Goal: Information Seeking & Learning: Check status

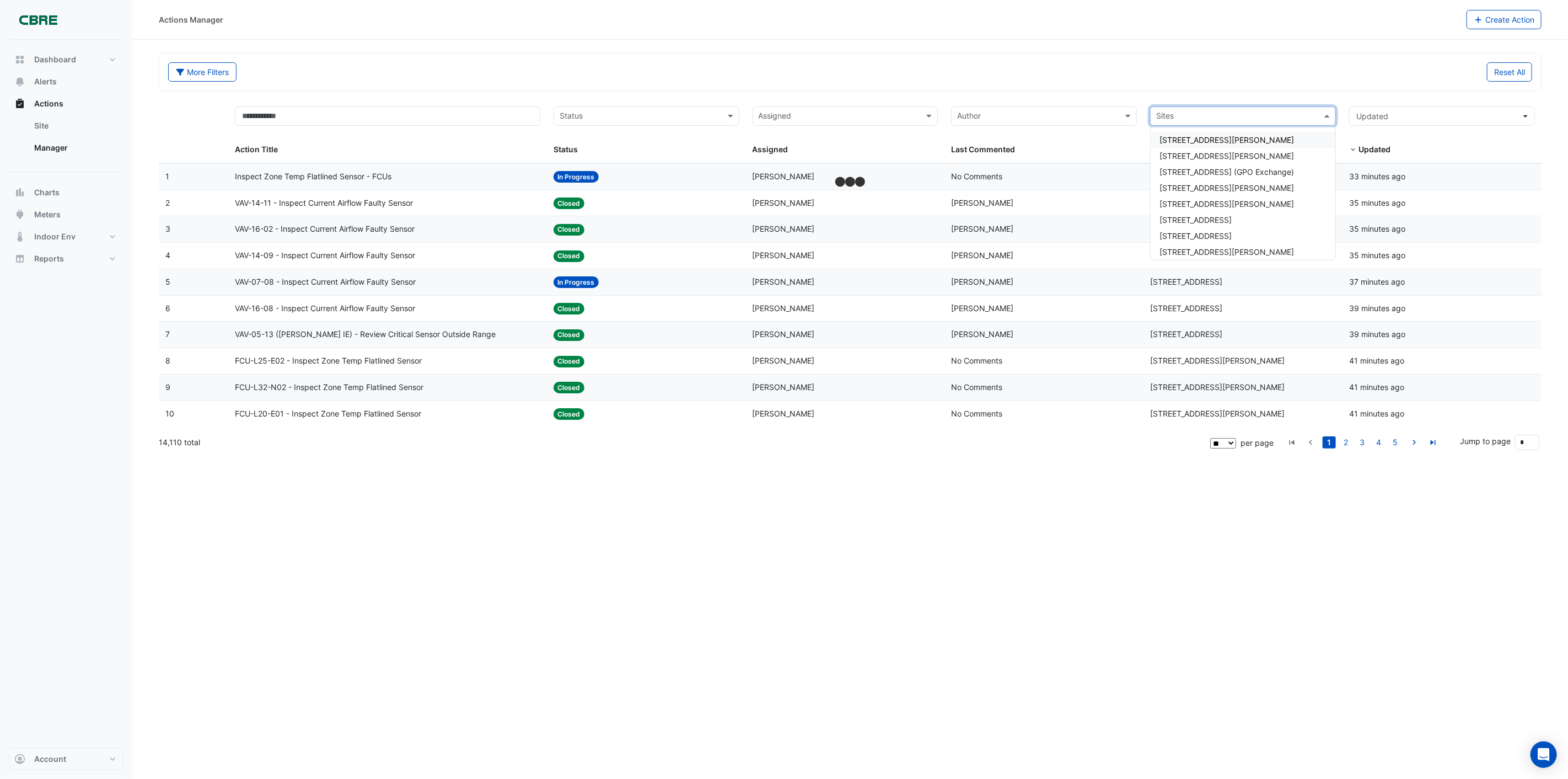
click at [1205, 113] on input "text" at bounding box center [1236, 117] width 161 height 13
type input "***"
click at [1220, 136] on span "[STREET_ADDRESS][PERSON_NAME]" at bounding box center [1227, 139] width 135 height 9
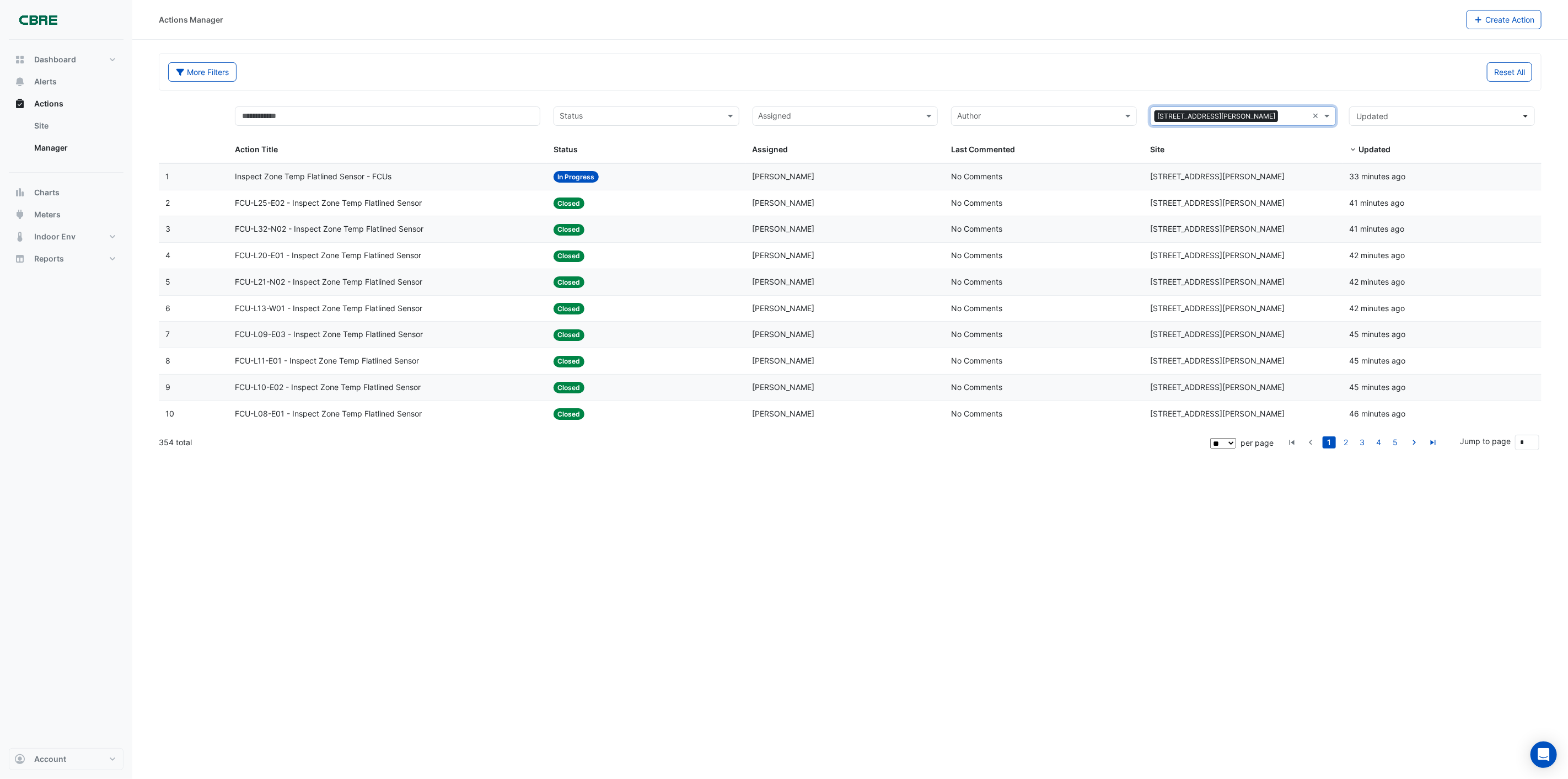
click at [331, 177] on span "Inspect Zone Temp Flatlined Sensor - FCUs" at bounding box center [313, 177] width 156 height 13
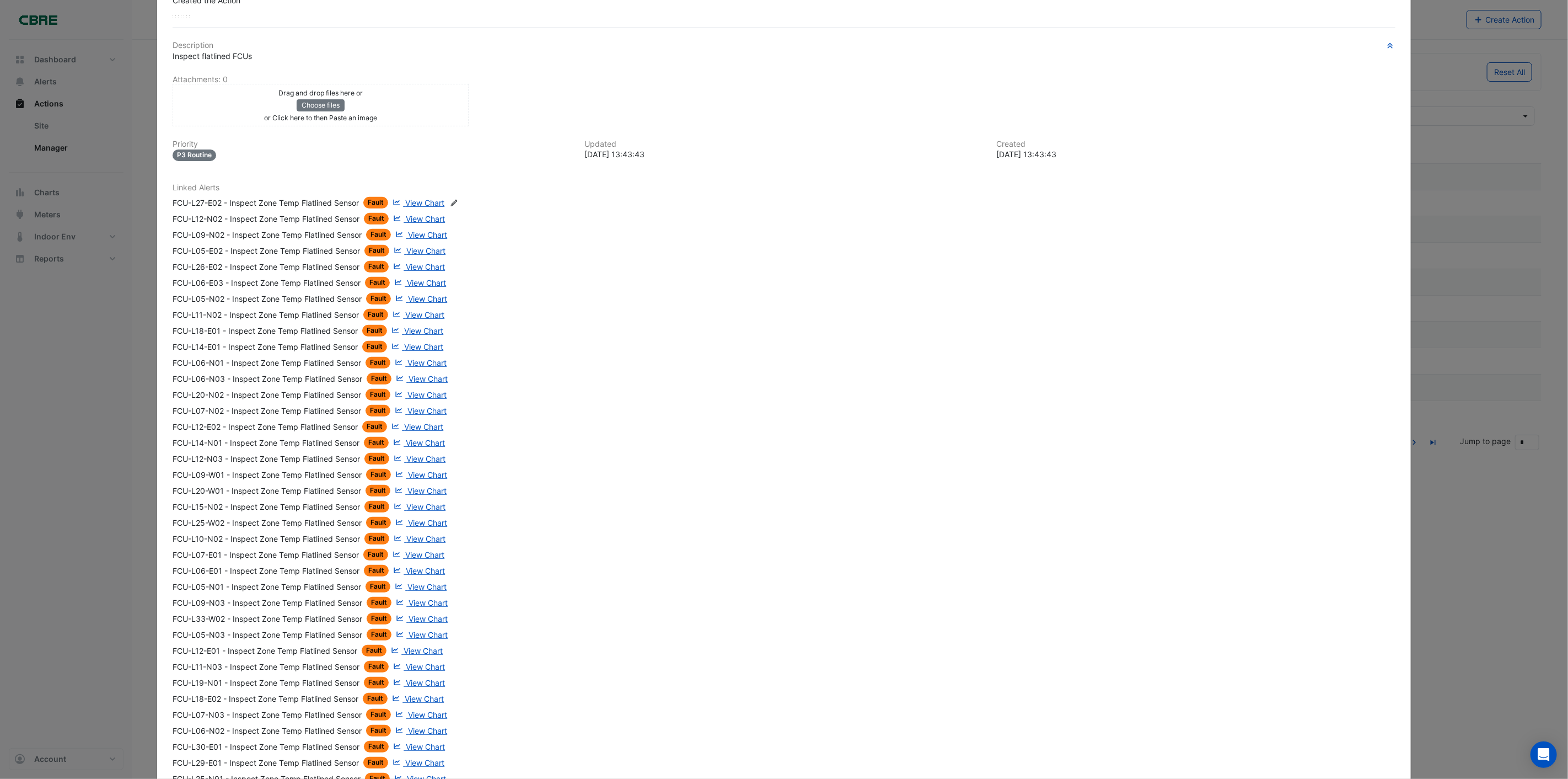
scroll to position [225, 0]
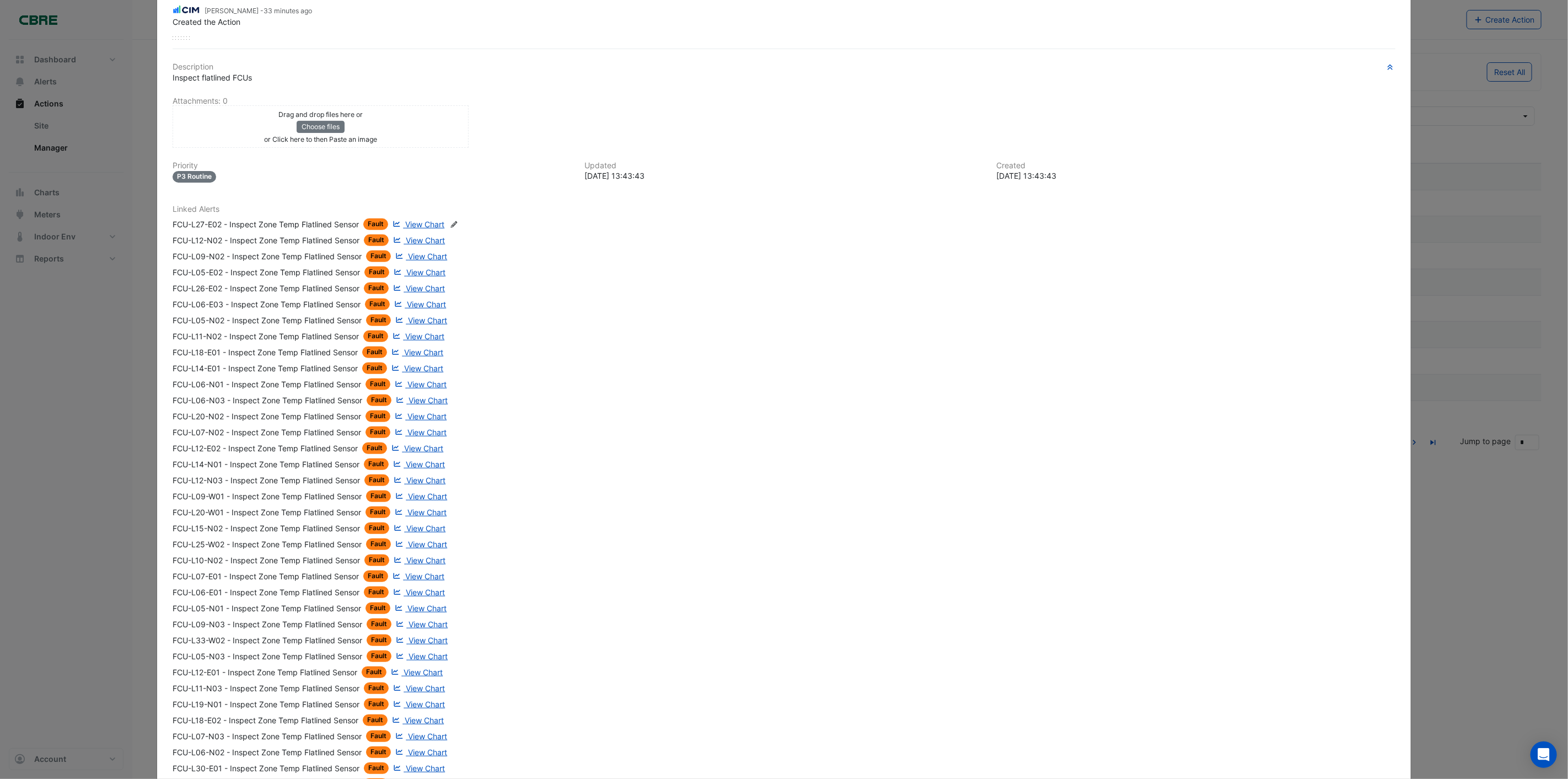
click at [412, 492] on span "View Chart" at bounding box center [427, 496] width 39 height 9
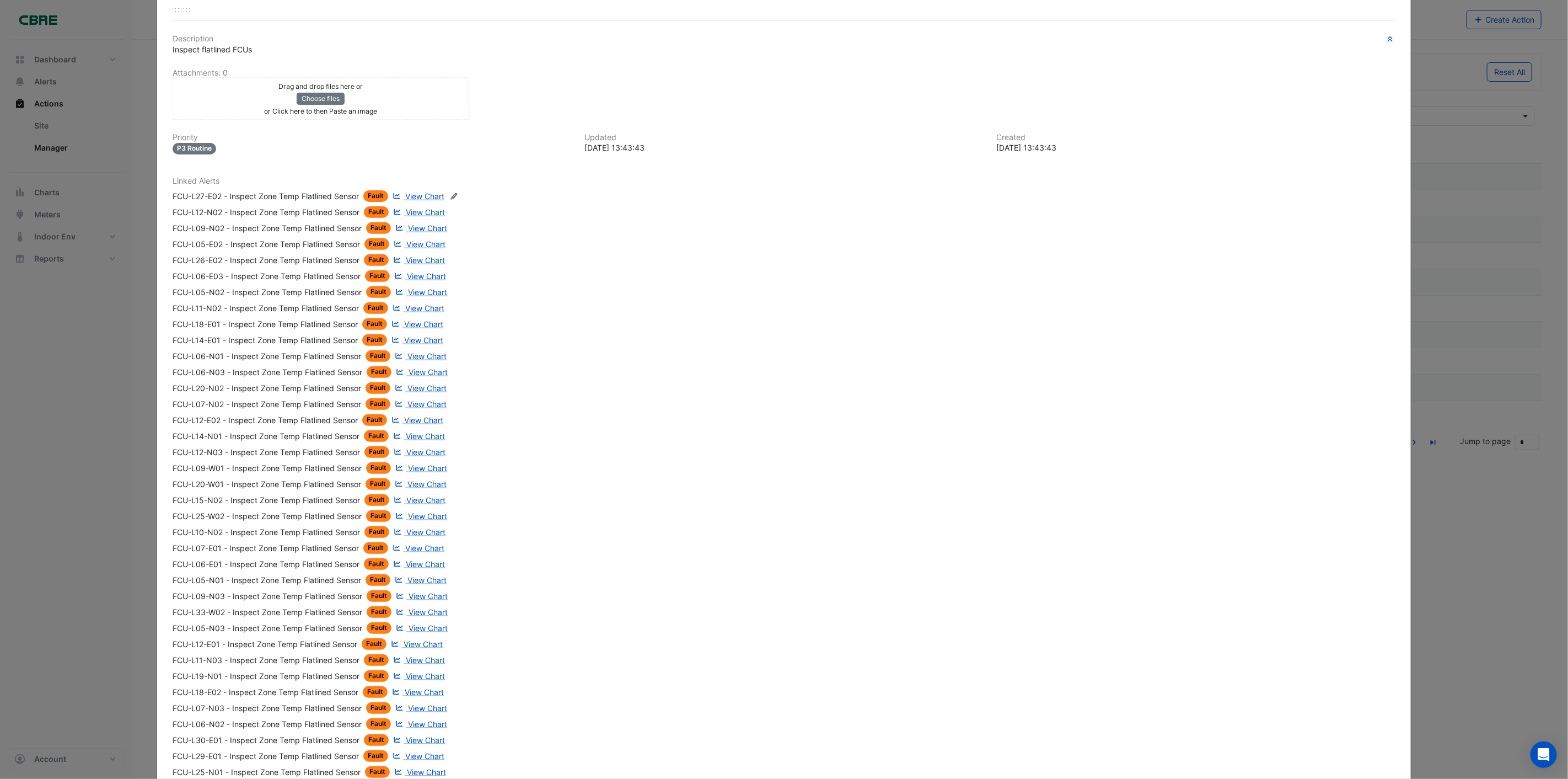
scroll to position [196, 0]
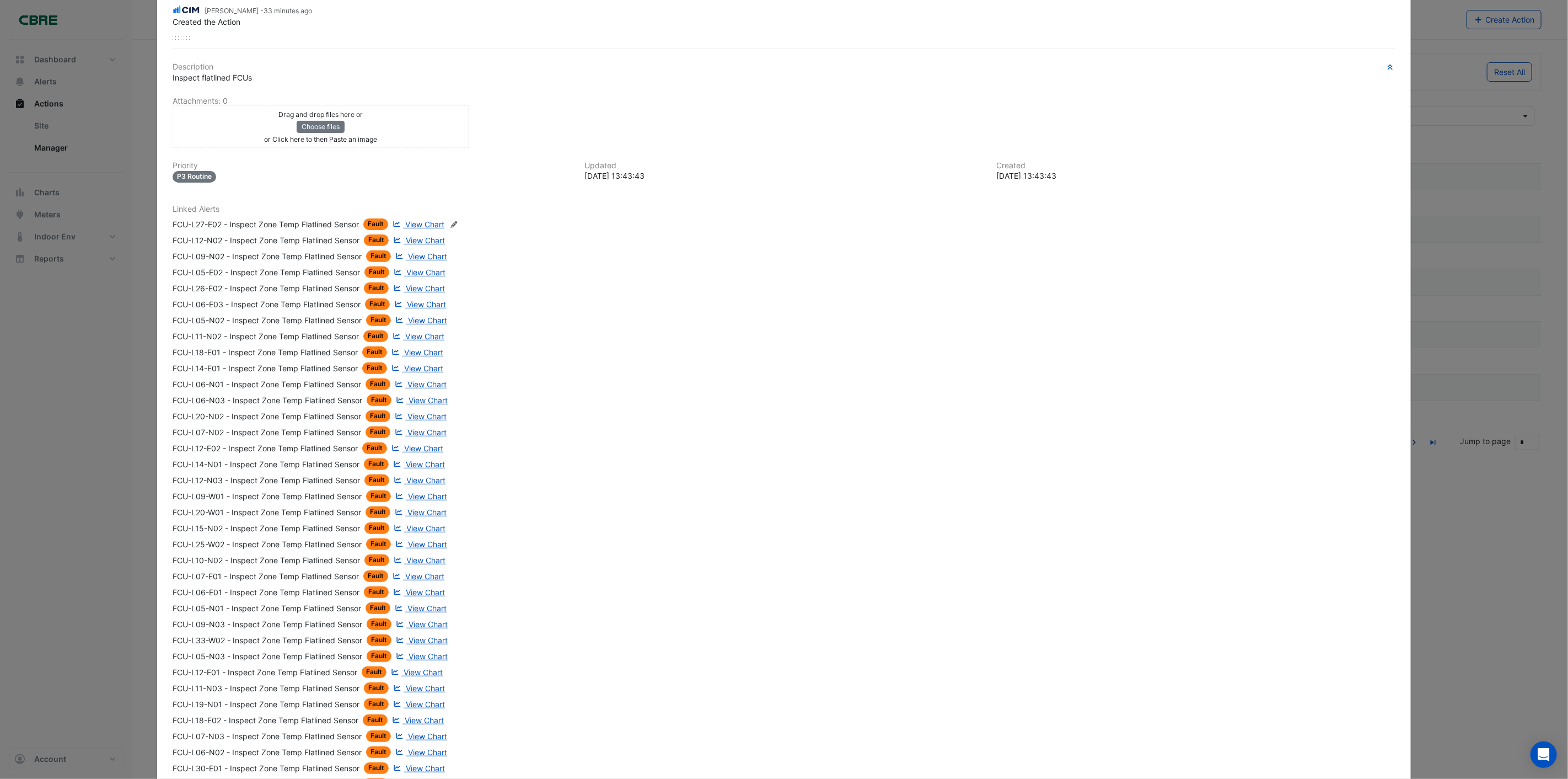
click at [610, 301] on div "Linked Alerts FCU-L27-E02 - Inspect Zone Temp Flatlined Sensor Fault View Chart…" at bounding box center [784, 793] width 1236 height 1177
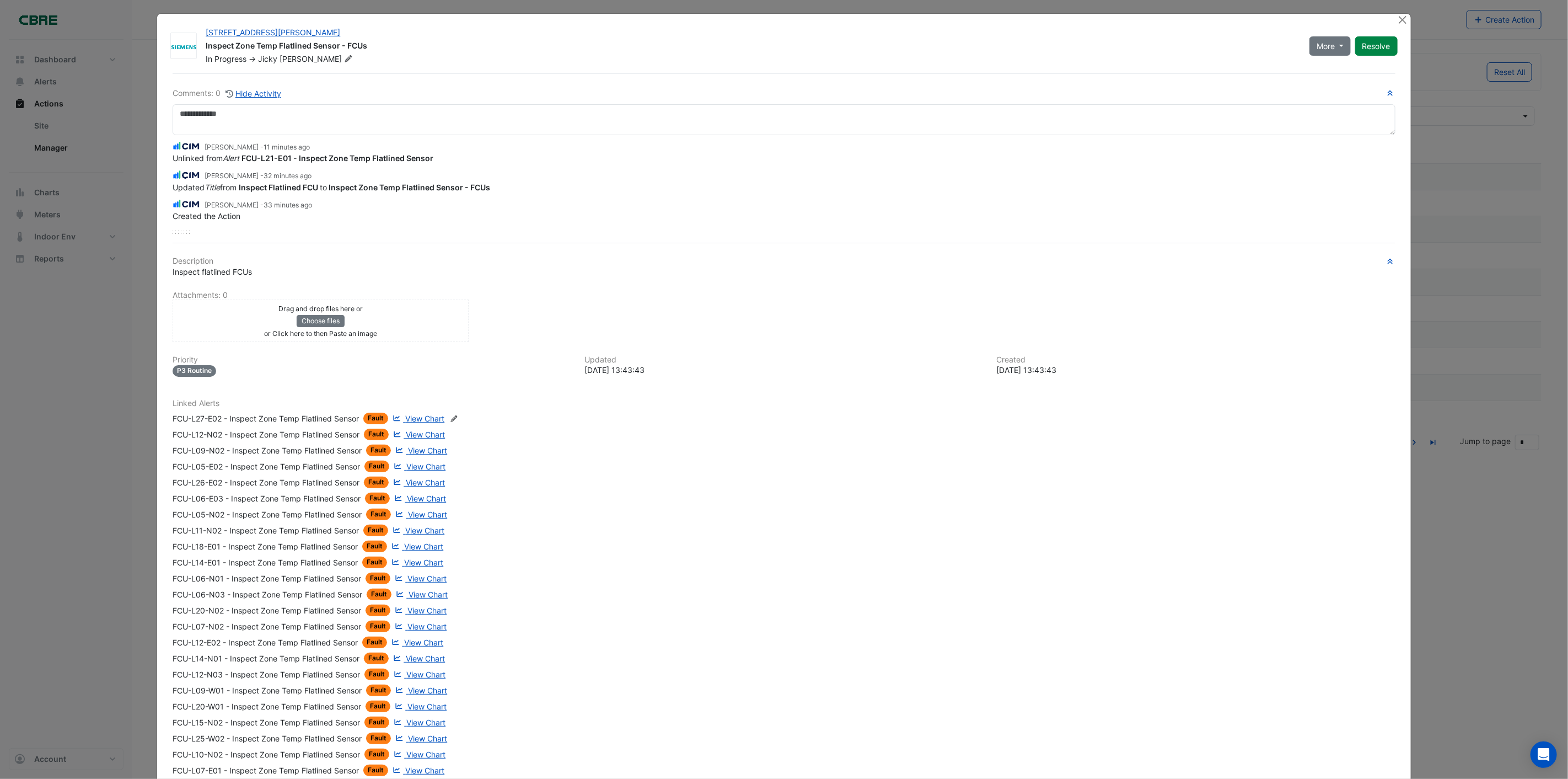
scroll to position [0, 0]
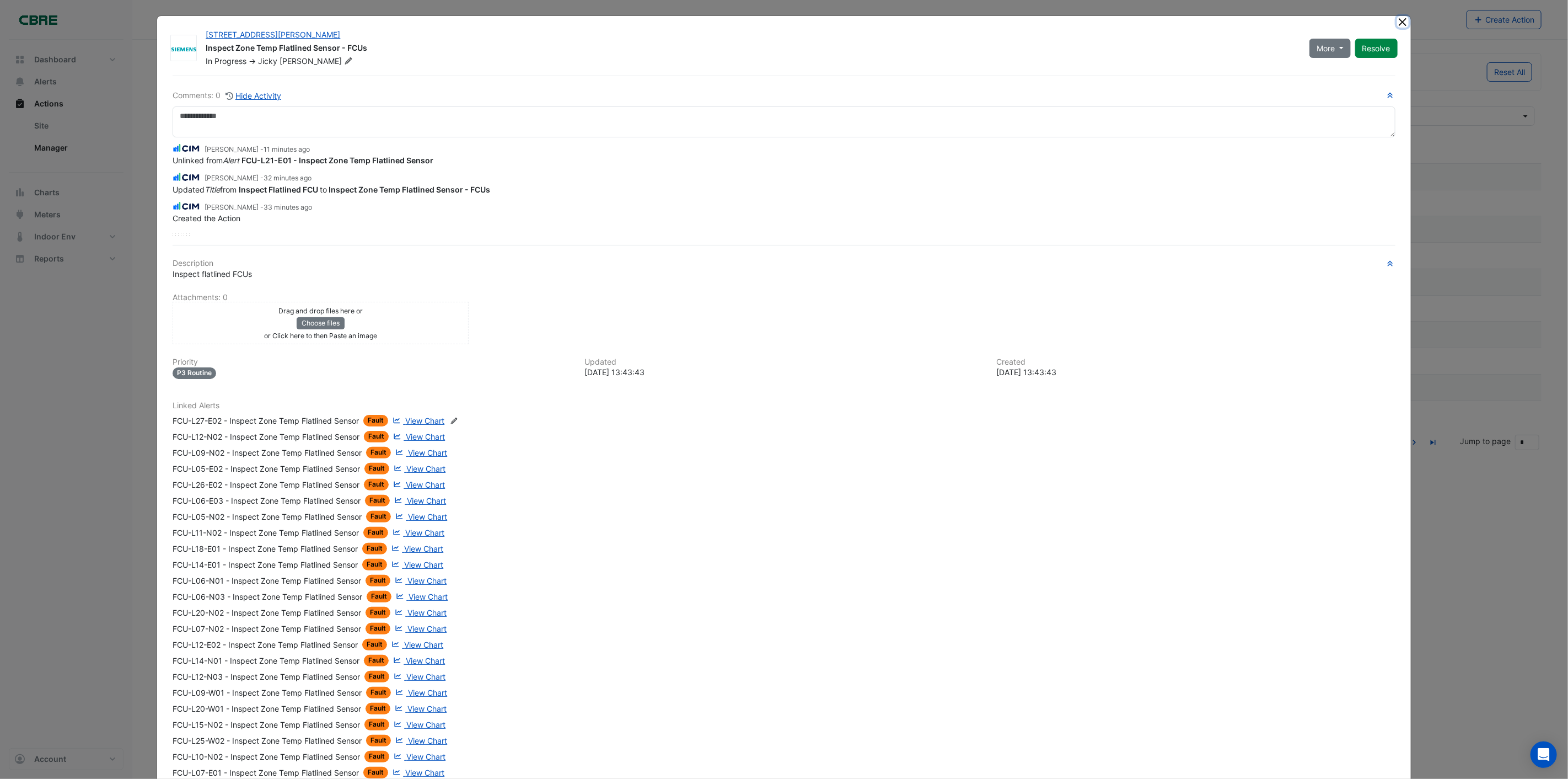
click at [1399, 22] on button "Close" at bounding box center [1402, 21] width 12 height 12
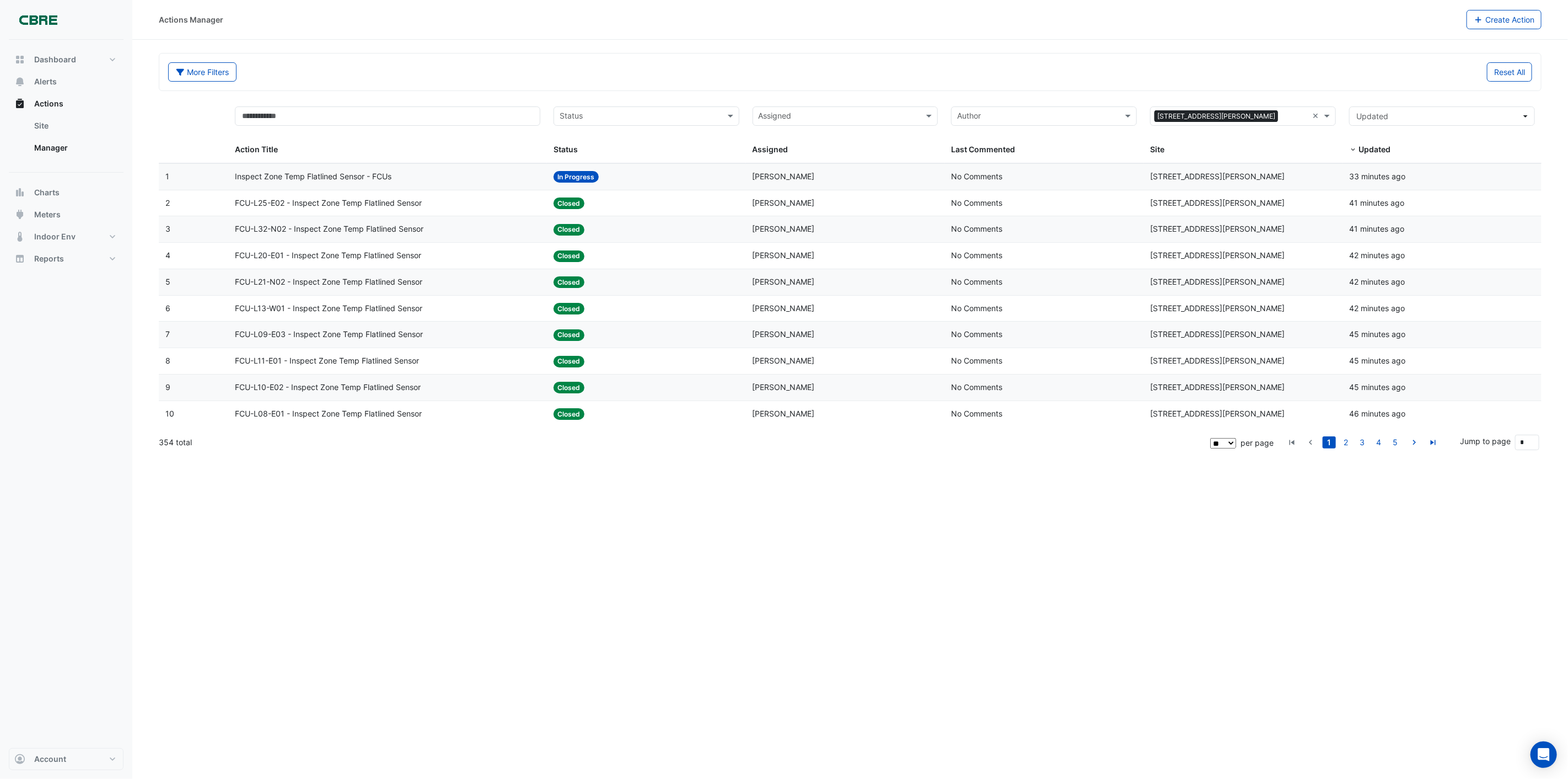
click at [417, 495] on div "Actions Manager Create Action More Filters Reset All Status Assigned Sites × 55…" at bounding box center [850, 389] width 1436 height 779
click at [328, 462] on div "Actions Manager Create Action More Filters Reset All Status Assigned Sites × 55…" at bounding box center [850, 389] width 1436 height 779
click at [318, 178] on span "Inspect Zone Temp Flatlined Sensor - FCUs" at bounding box center [313, 177] width 156 height 13
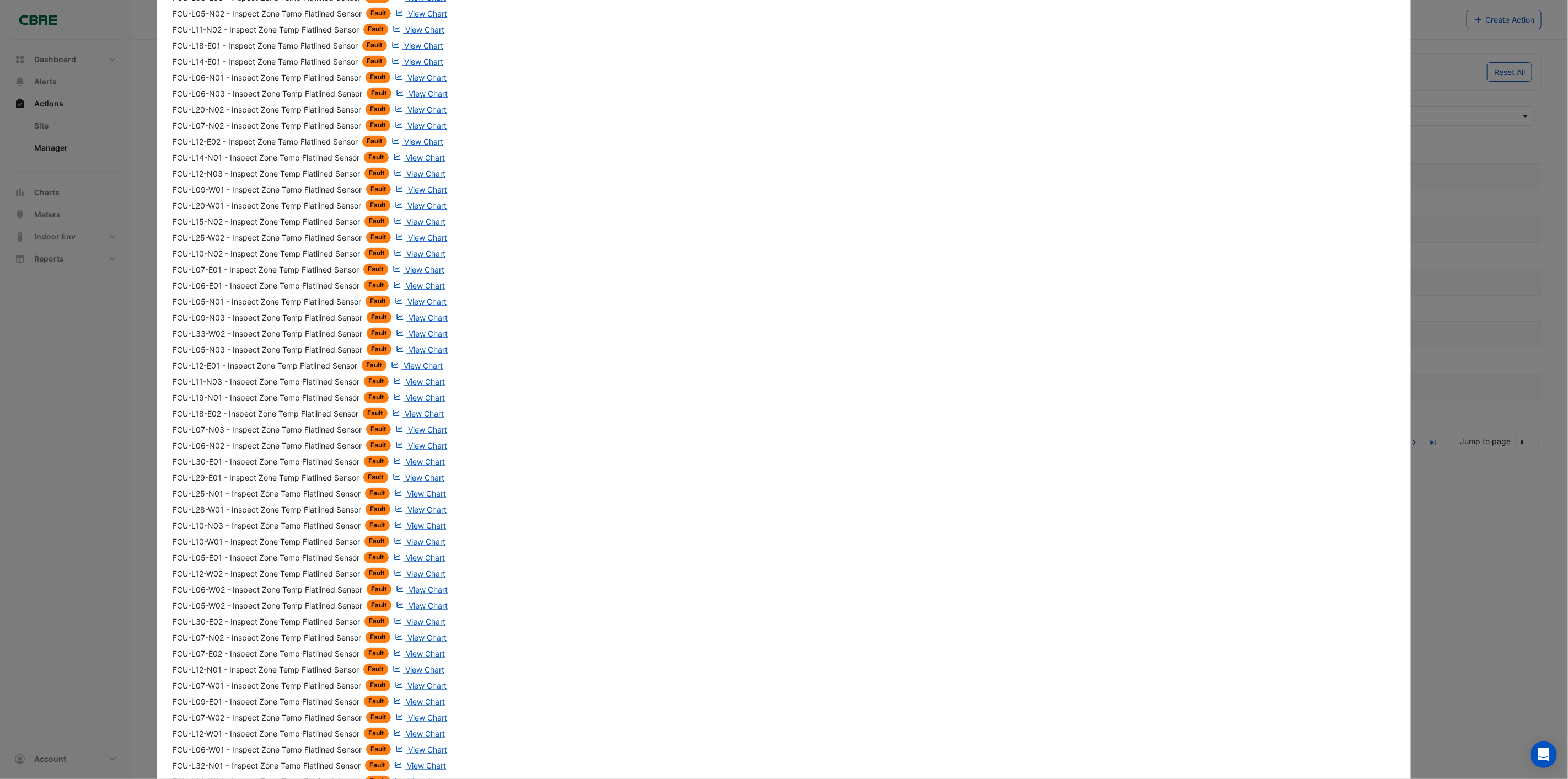
scroll to position [899, 0]
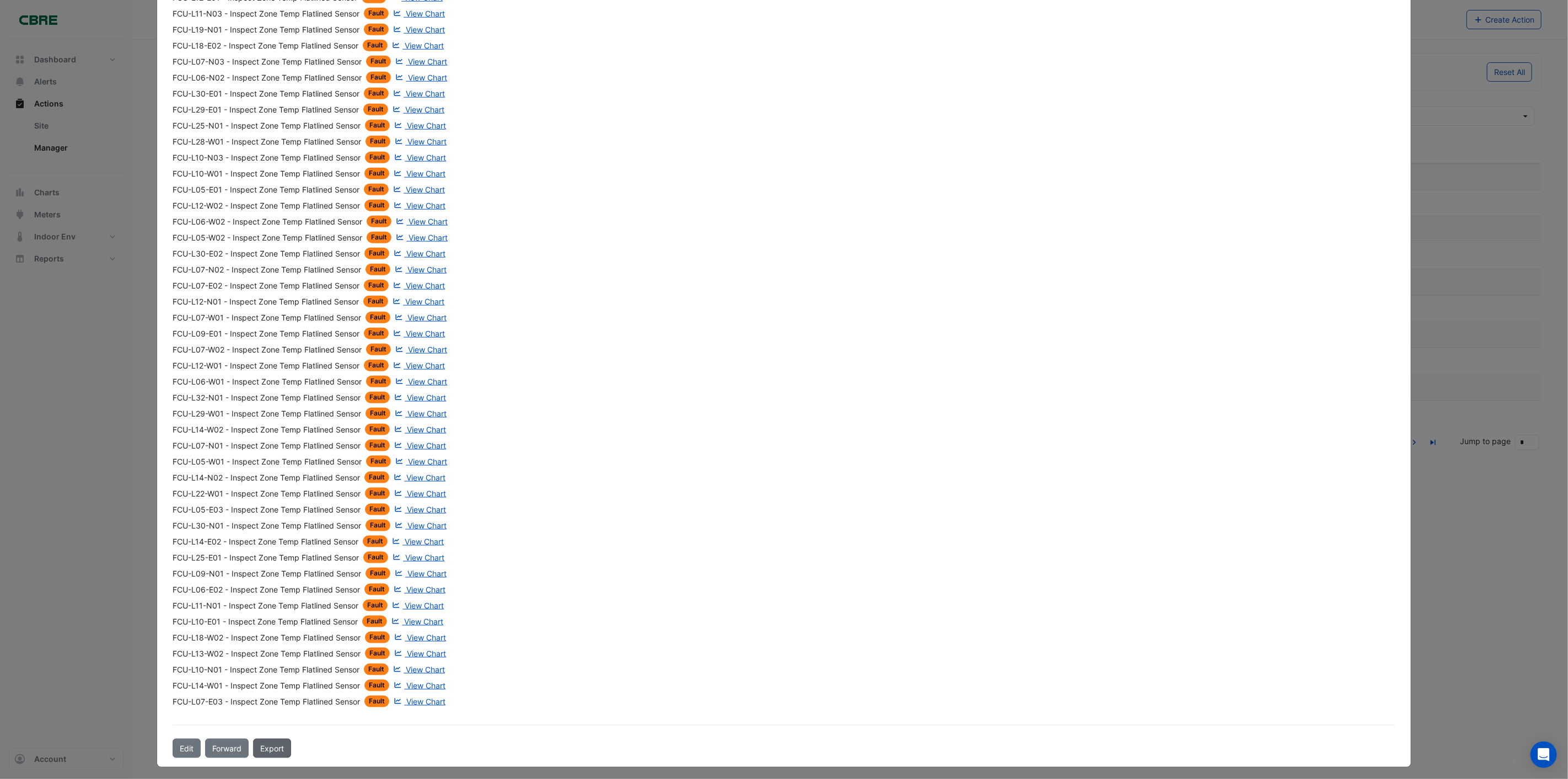
click at [274, 741] on link "Export" at bounding box center [272, 749] width 38 height 19
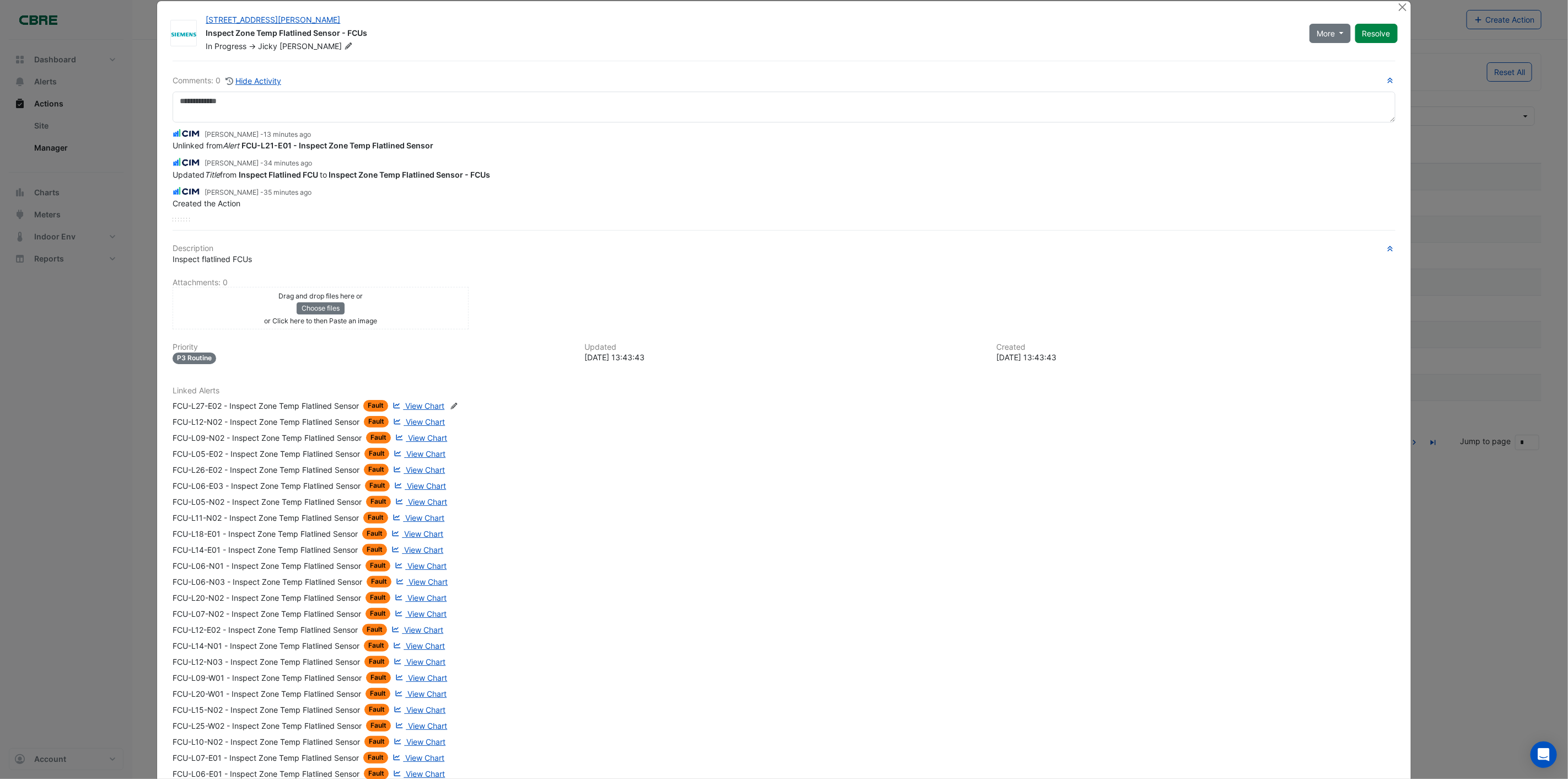
scroll to position [0, 0]
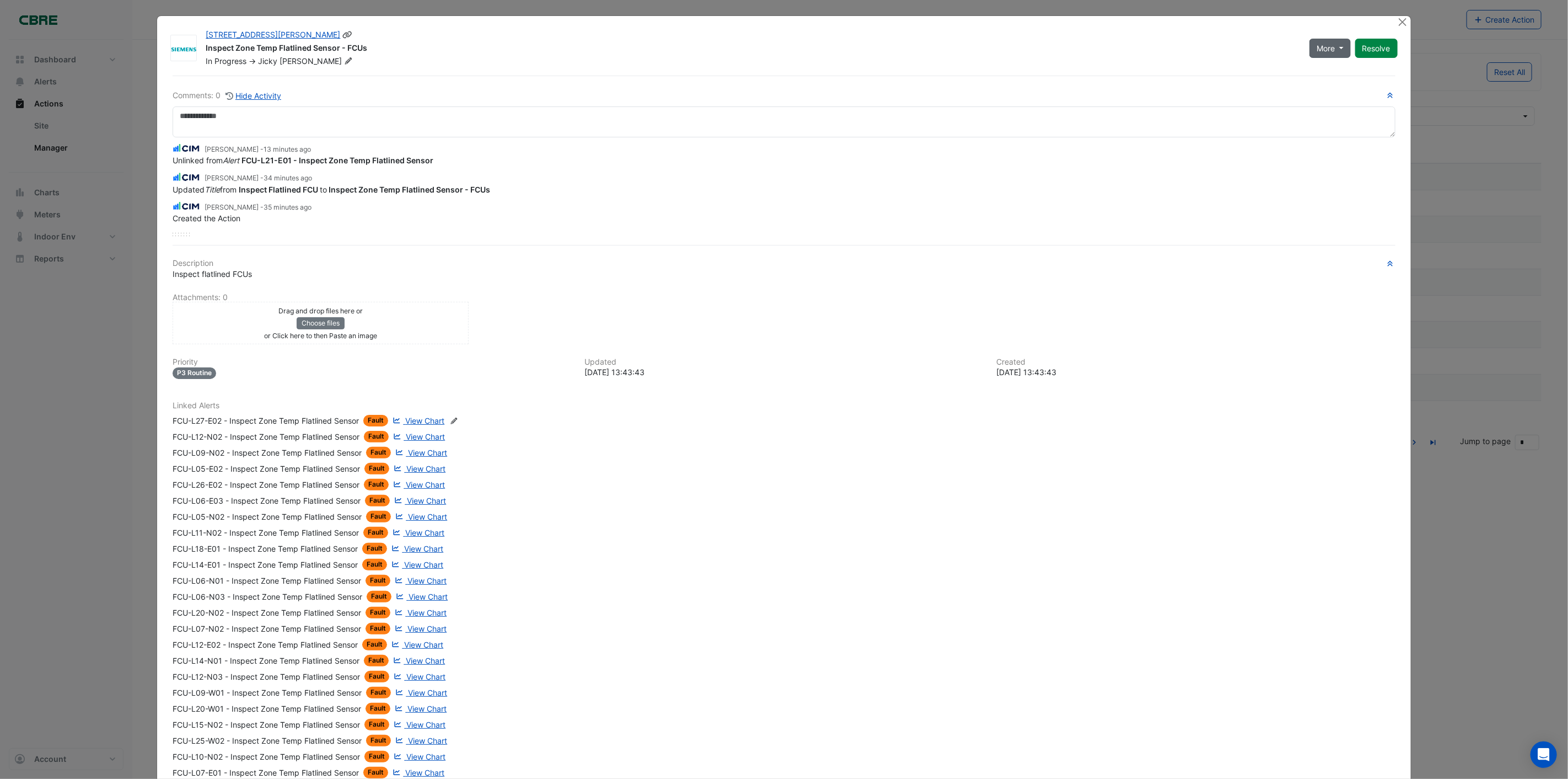
click at [1325, 49] on span "More" at bounding box center [1326, 48] width 18 height 12
click at [1222, 48] on div "Inspect Zone Temp Flatlined Sensor - FCUs" at bounding box center [751, 49] width 1091 height 13
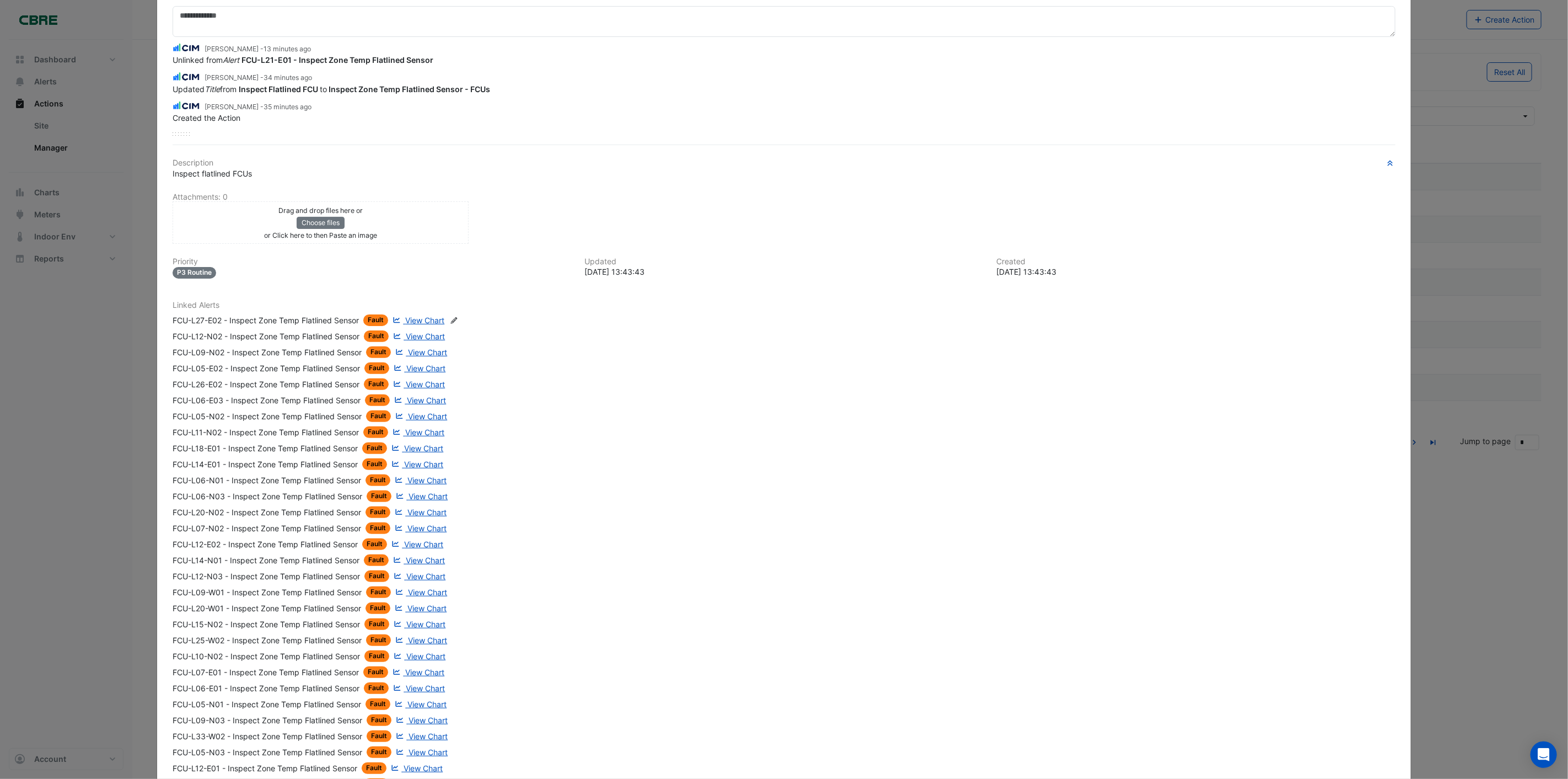
scroll to position [122, 0]
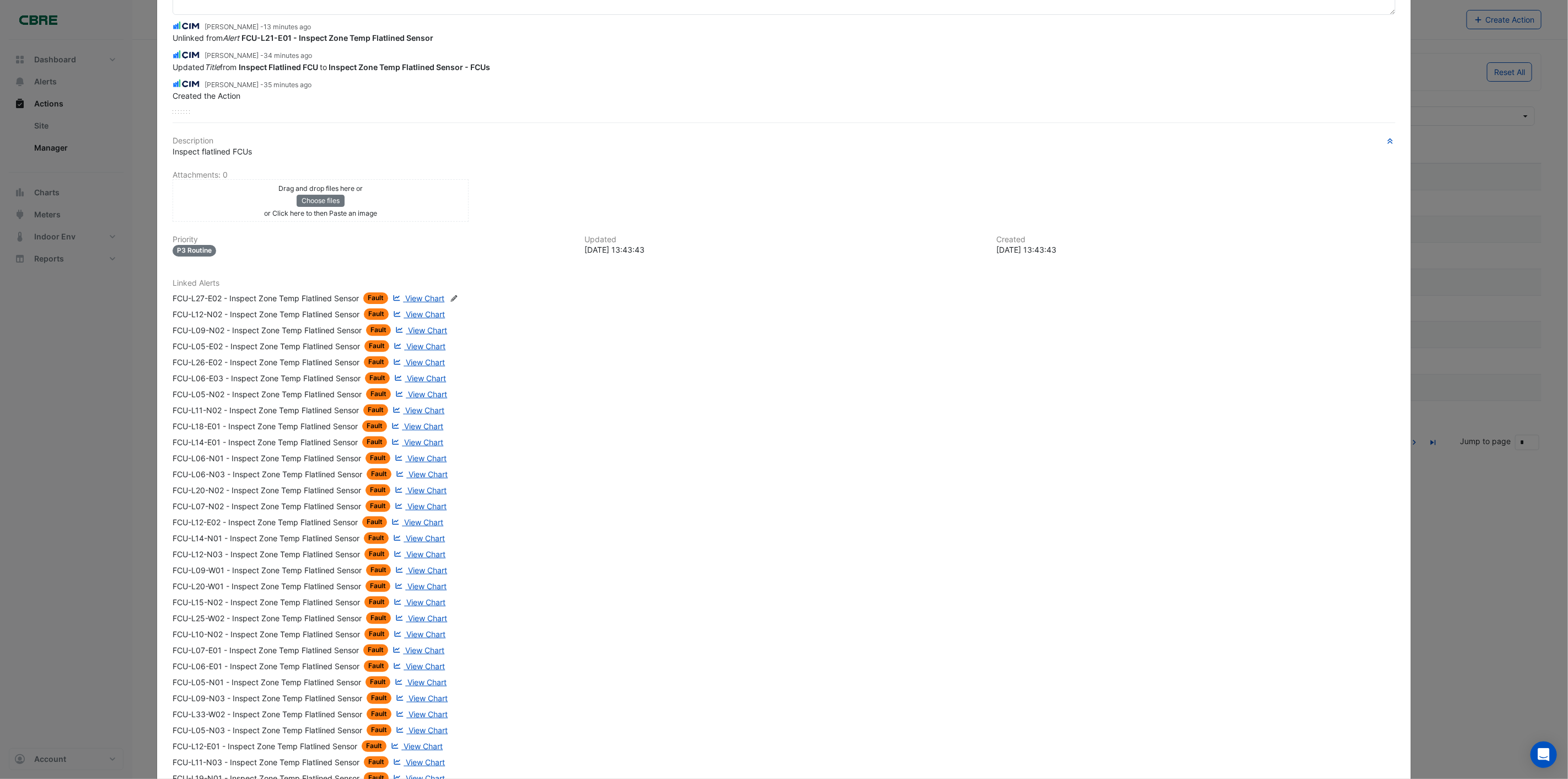
click at [424, 294] on span "View Chart" at bounding box center [425, 298] width 39 height 9
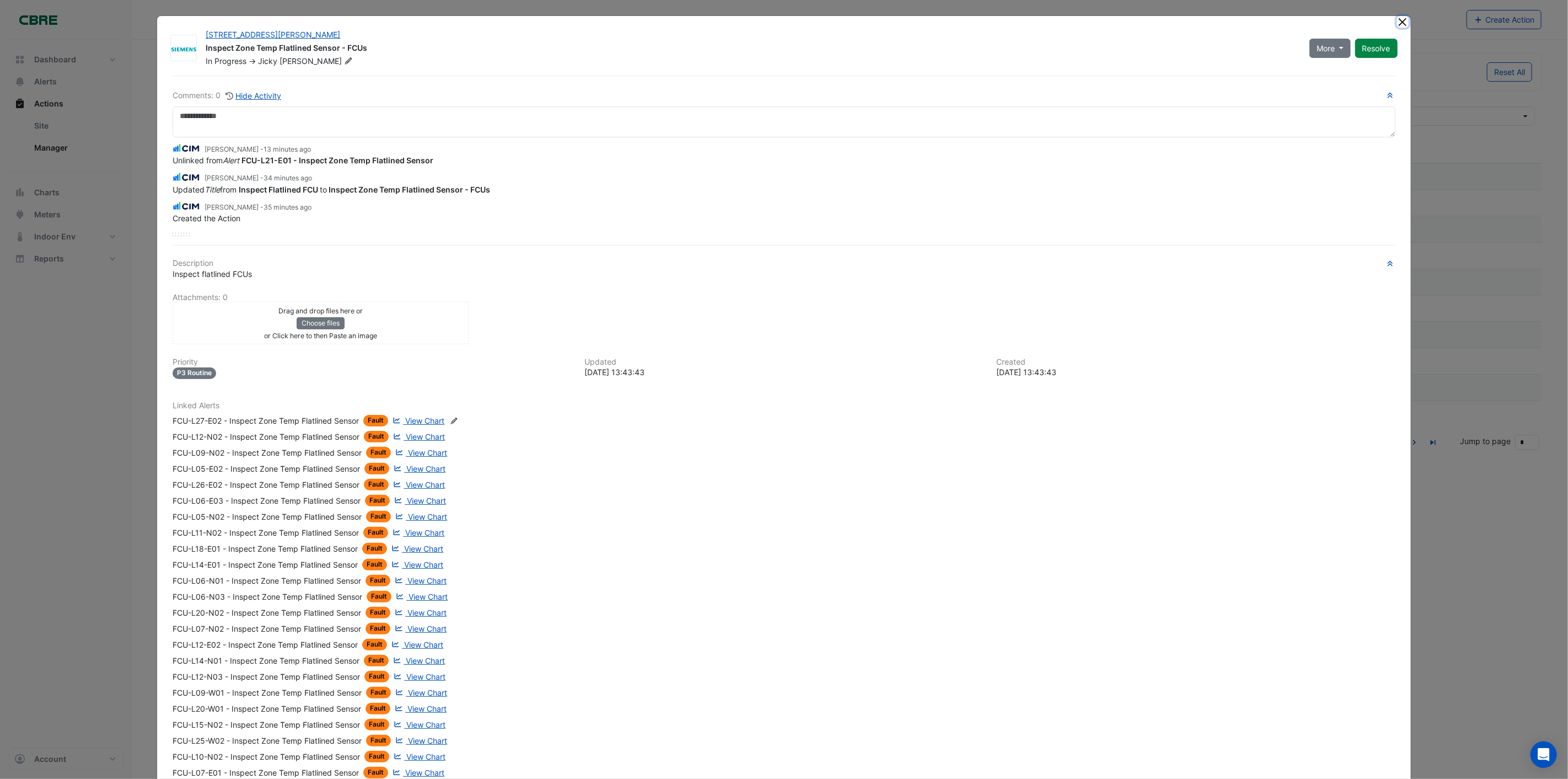
click at [1397, 23] on button "Close" at bounding box center [1402, 21] width 12 height 12
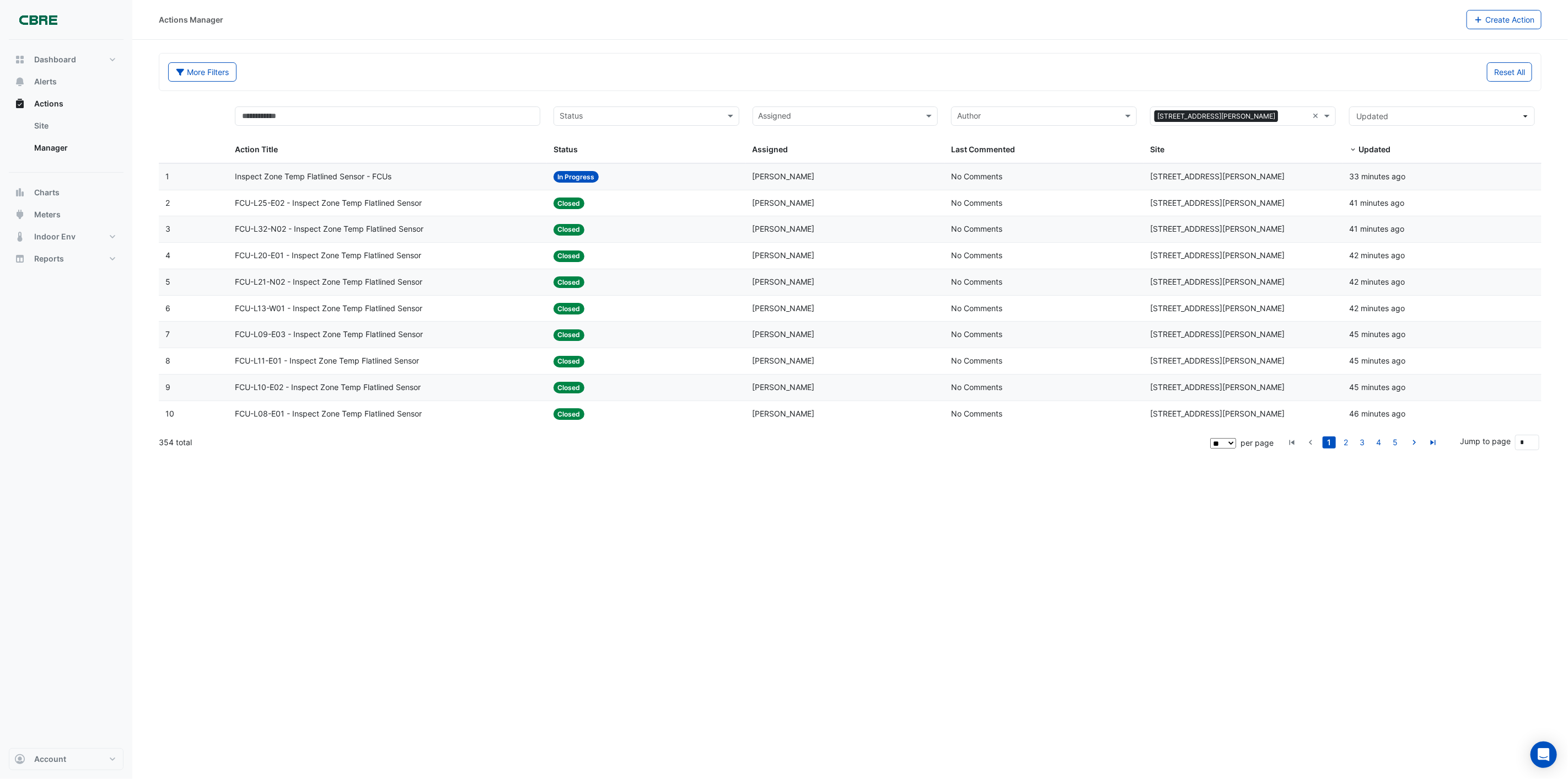
click at [390, 494] on div "Actions Manager Create Action More Filters Reset All Status Assigned Sites × 55…" at bounding box center [850, 389] width 1436 height 779
click at [740, 626] on div "Actions Manager Create Action More Filters Reset All Status Assigned Sites × 55…" at bounding box center [850, 389] width 1436 height 779
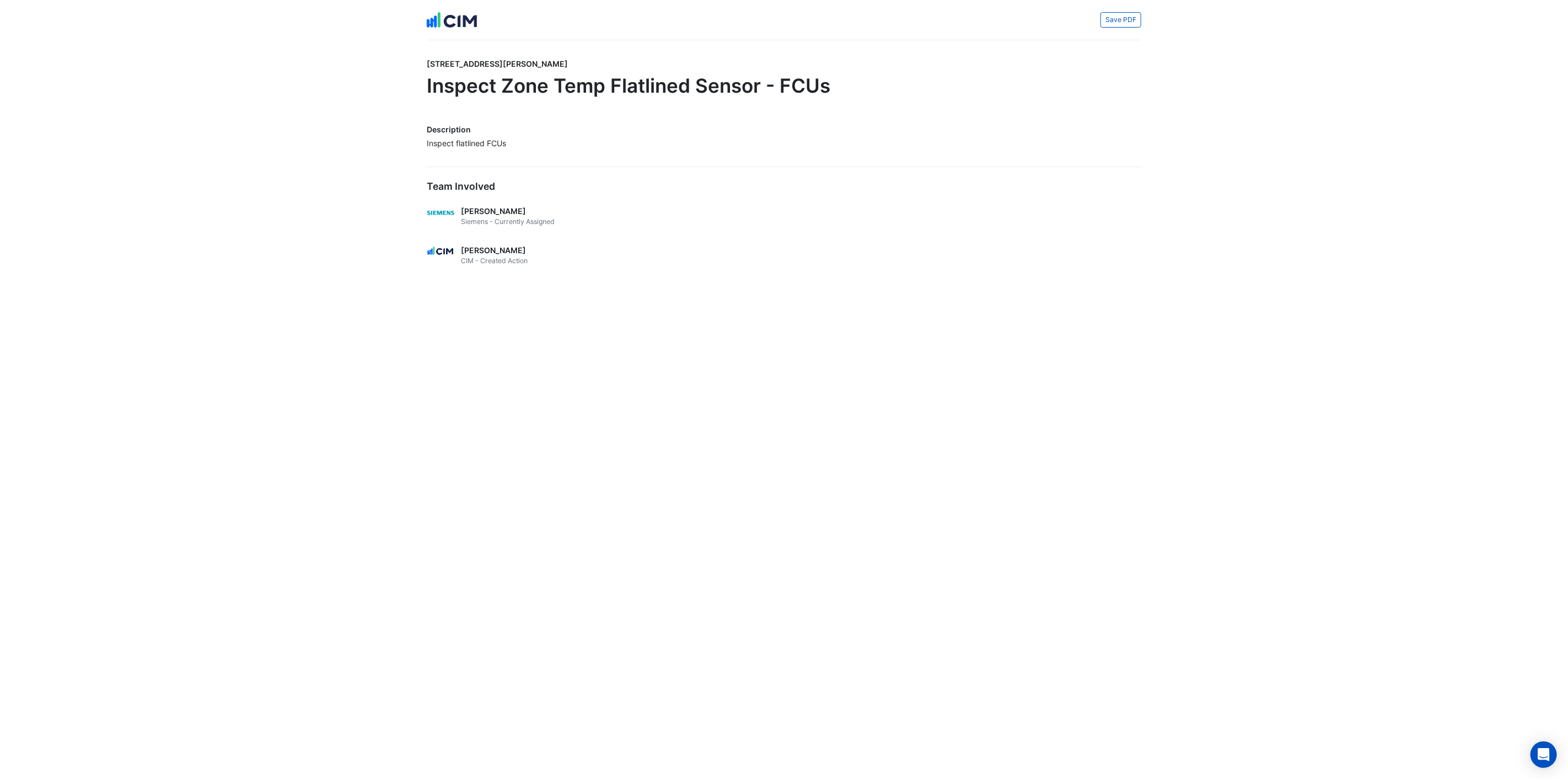
click at [461, 147] on div "Inspect flatlined FCUs" at bounding box center [784, 143] width 715 height 12
click at [472, 189] on h5 "Team Involved" at bounding box center [784, 186] width 715 height 12
drag, startPoint x: 491, startPoint y: 237, endPoint x: 496, endPoint y: 281, distance: 44.3
click at [491, 238] on div "Jicky Joseph Siemens - Currently Assigned" at bounding box center [784, 225] width 715 height 39
click at [496, 281] on div "Conor Deane CIM - Created Action" at bounding box center [784, 264] width 715 height 39
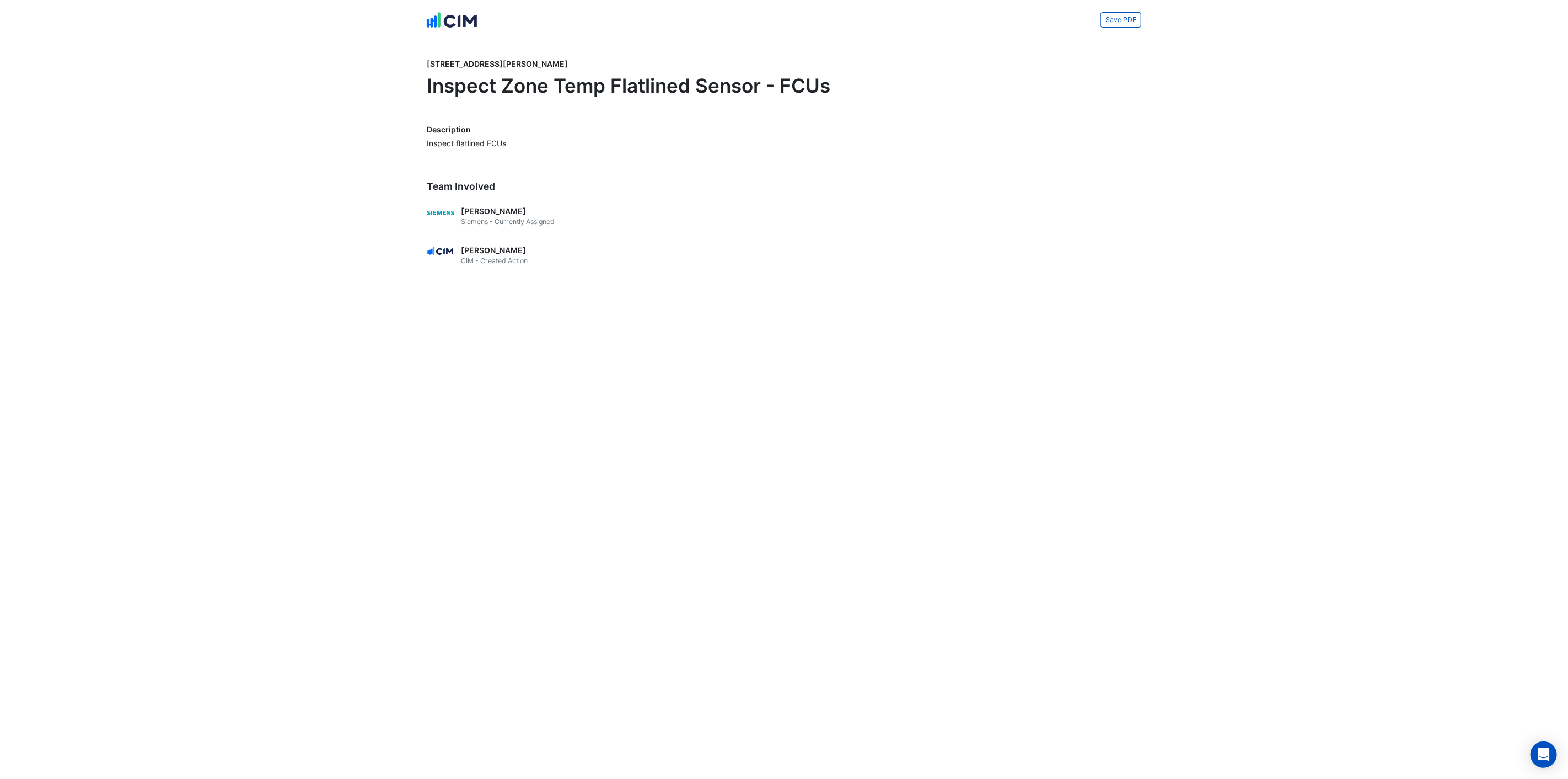
click at [609, 90] on h1 "Inspect Zone Temp Flatlined Sensor - FCUs" at bounding box center [784, 85] width 715 height 23
click at [543, 23] on div "Save PDF" at bounding box center [784, 19] width 728 height 22
